Goal: Use online tool/utility: Utilize a website feature to perform a specific function

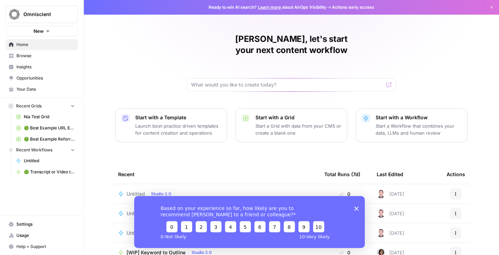
click at [20, 57] on span "Browse" at bounding box center [45, 56] width 58 height 6
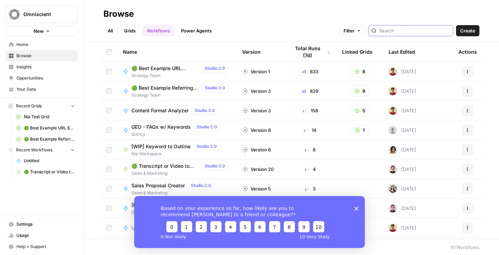
click at [410, 30] on input "search" at bounding box center [414, 30] width 71 height 7
type input "linkedin"
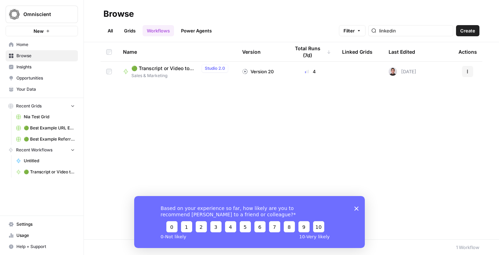
click at [163, 67] on span "🟢 Transcript or Video to LinkedIn Posts" at bounding box center [164, 68] width 67 height 7
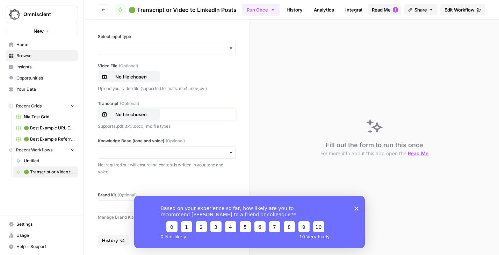
click at [125, 115] on p "No file chosen" at bounding box center [131, 114] width 45 height 7
click at [133, 154] on input "Knowledge Base (tone and voice) (Optional)" at bounding box center [166, 152] width 129 height 7
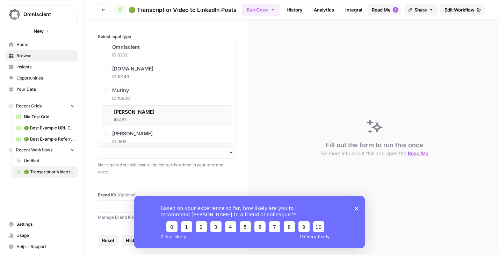
scroll to position [416, 0]
click at [126, 120] on span "ID: 8811" at bounding box center [134, 121] width 41 height 6
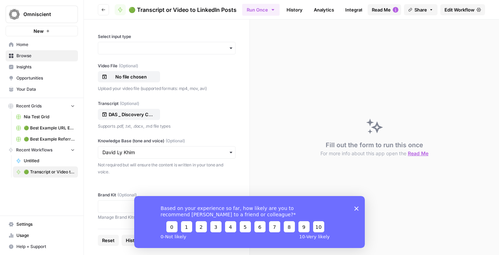
click at [356, 210] on icon "Close survey" at bounding box center [356, 208] width 4 height 4
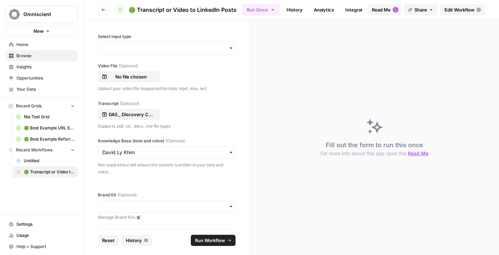
click at [146, 211] on div "button" at bounding box center [167, 206] width 138 height 13
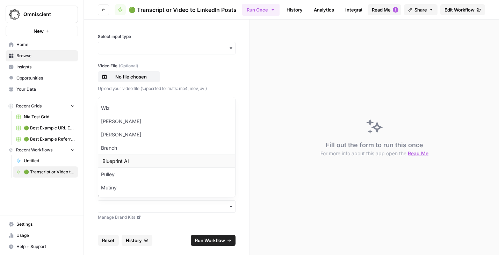
scroll to position [181, 0]
click at [132, 135] on div "[PERSON_NAME]" at bounding box center [166, 137] width 137 height 13
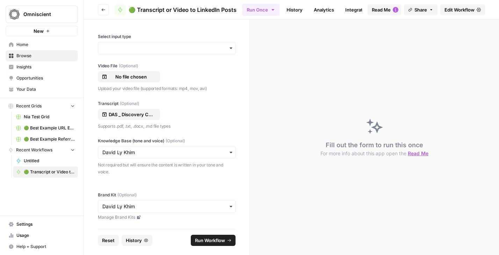
click at [211, 239] on span "Run Workflow" at bounding box center [210, 240] width 30 height 7
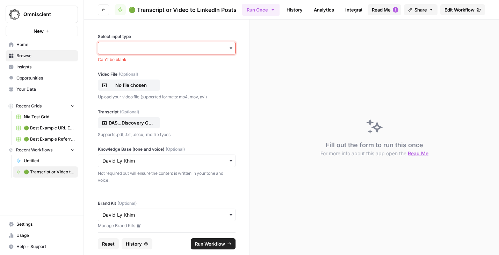
click at [134, 47] on input "Select input type" at bounding box center [166, 48] width 129 height 7
click at [129, 79] on div "Transcript" at bounding box center [166, 80] width 137 height 13
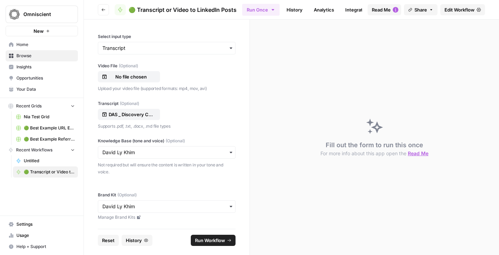
click at [204, 240] on span "Run Workflow" at bounding box center [210, 240] width 30 height 7
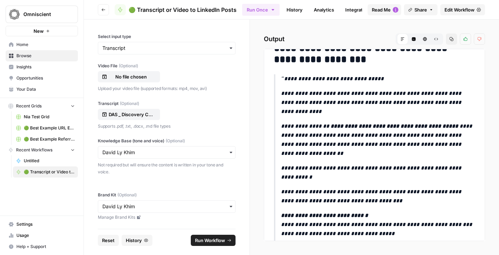
scroll to position [346, 0]
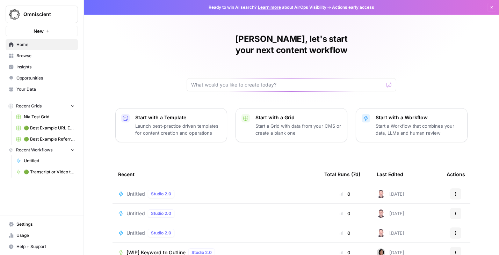
click at [31, 53] on span "Browse" at bounding box center [45, 56] width 58 height 6
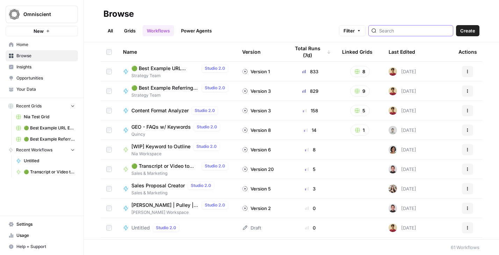
click at [407, 29] on input "search" at bounding box center [414, 30] width 71 height 7
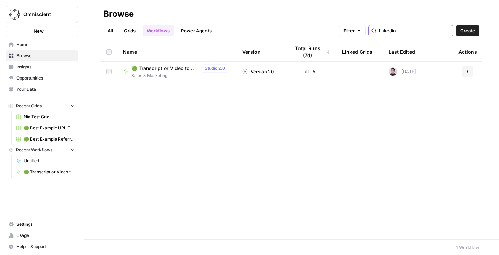
type input "linkedin"
click at [166, 70] on span "🟢 Transcript or Video to LinkedIn Posts" at bounding box center [164, 68] width 67 height 7
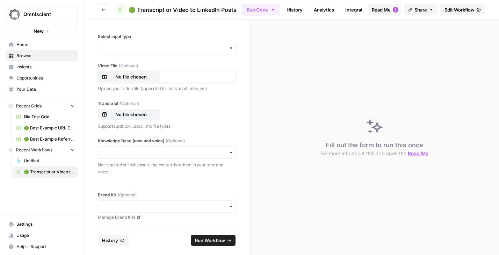
click at [119, 80] on p "No file chosen" at bounding box center [131, 76] width 45 height 7
click at [134, 52] on div "button" at bounding box center [167, 48] width 138 height 13
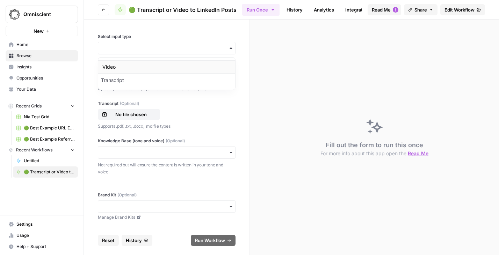
click at [128, 68] on div "Video" at bounding box center [166, 66] width 137 height 13
click at [140, 154] on input "Knowledge Base (tone and voice) (Optional)" at bounding box center [166, 152] width 129 height 7
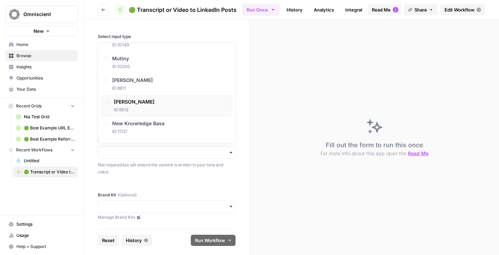
scroll to position [449, 0]
click at [132, 89] on span "ID: 8811" at bounding box center [134, 89] width 41 height 6
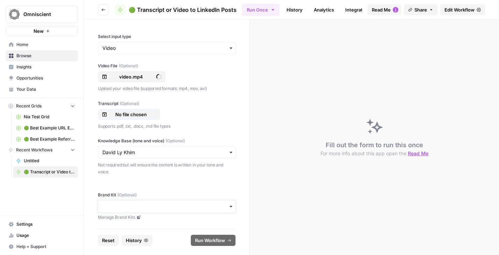
click at [126, 205] on input "Brand Kit (Optional)" at bounding box center [166, 206] width 129 height 7
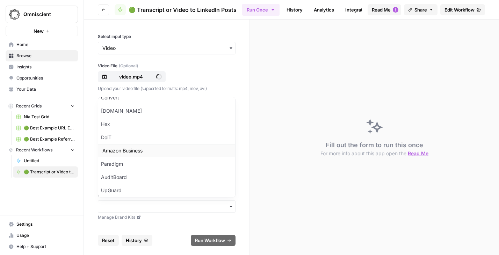
scroll to position [184, 0]
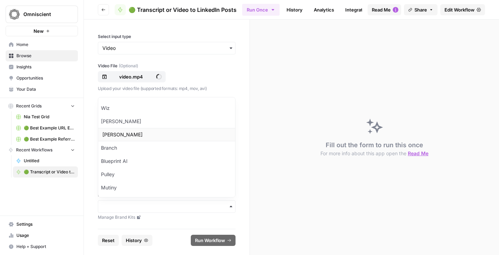
click at [122, 135] on div "[PERSON_NAME]" at bounding box center [166, 134] width 137 height 13
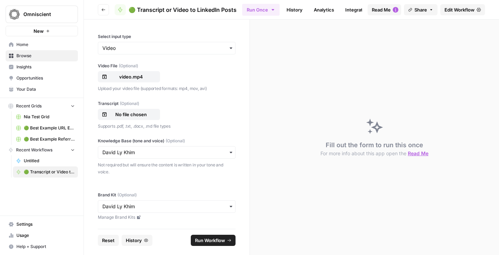
click at [211, 237] on span "Run Workflow" at bounding box center [210, 240] width 30 height 7
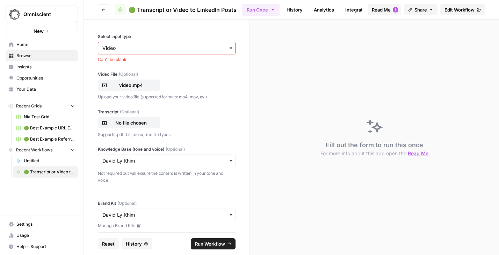
click at [153, 41] on div "Select input type Can't be blank" at bounding box center [167, 48] width 138 height 29
click at [205, 51] on input "Select input type" at bounding box center [166, 48] width 129 height 7
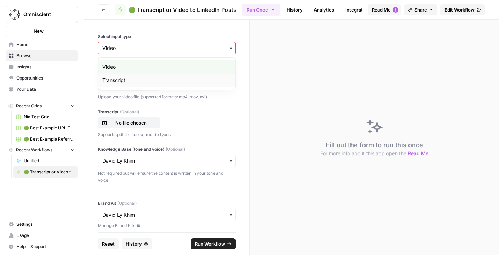
click at [191, 79] on div "Transcript" at bounding box center [166, 80] width 137 height 13
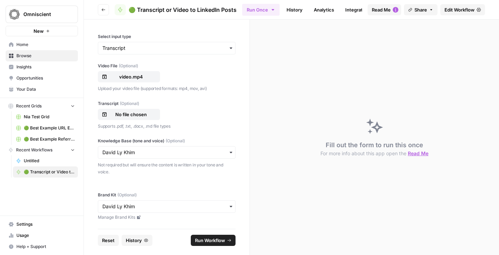
click at [225, 42] on div "button" at bounding box center [167, 48] width 138 height 13
click at [190, 66] on div "Video" at bounding box center [166, 66] width 137 height 13
click at [205, 243] on span "Run Workflow" at bounding box center [210, 240] width 30 height 7
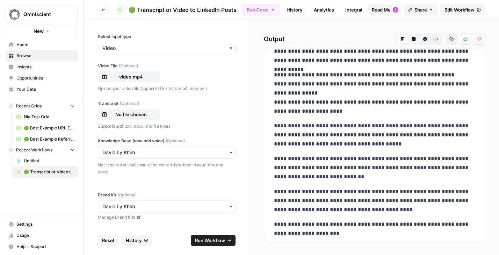
scroll to position [1406, 0]
